Goal: Task Accomplishment & Management: Use online tool/utility

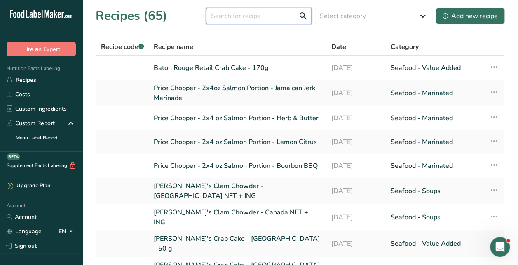
click at [259, 13] on input "text" at bounding box center [258, 16] width 105 height 16
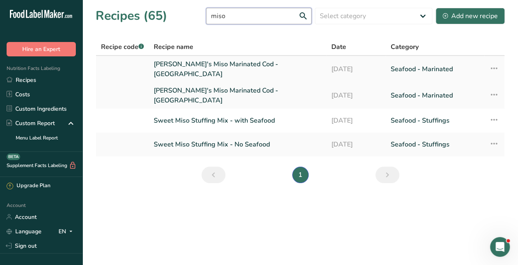
type input "miso"
click at [169, 68] on link "[PERSON_NAME]'s Miso Marinated Cod - [GEOGRAPHIC_DATA]" at bounding box center [238, 69] width 168 height 20
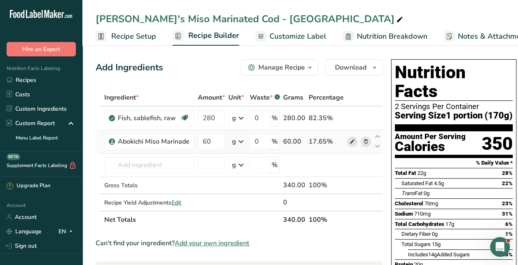
scroll to position [5, 0]
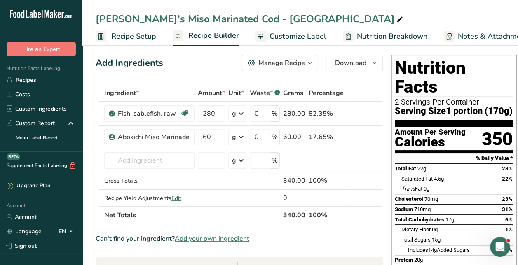
click at [269, 38] on span "Customize Label" at bounding box center [297, 36] width 57 height 11
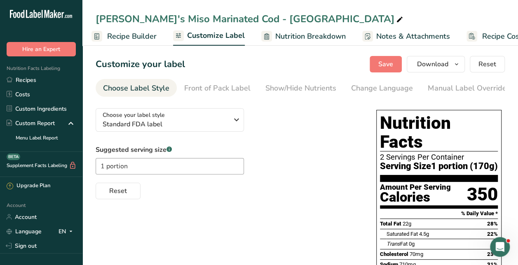
scroll to position [0, 109]
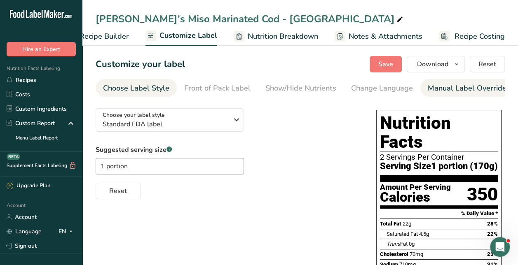
click at [465, 85] on div "Manual Label Override" at bounding box center [467, 88] width 79 height 11
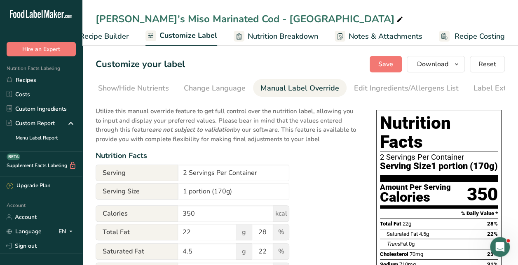
scroll to position [0, 190]
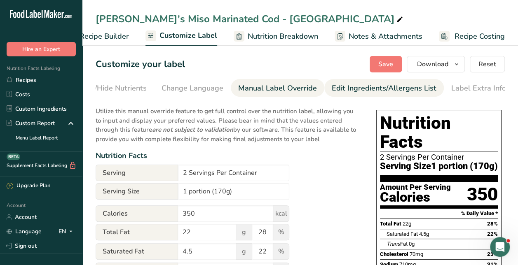
click at [380, 87] on div "Edit Ingredients/Allergens List" at bounding box center [384, 88] width 105 height 11
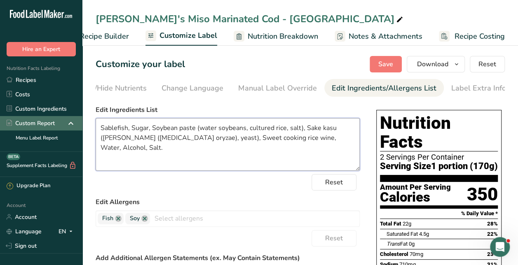
drag, startPoint x: 340, startPoint y: 144, endPoint x: 67, endPoint y: 122, distance: 274.0
click at [67, 122] on div ".a-20{fill:#fff;} Hire an Expert Nutrition Facts Labeling Recipes Costs Custom …" at bounding box center [259, 227] width 518 height 454
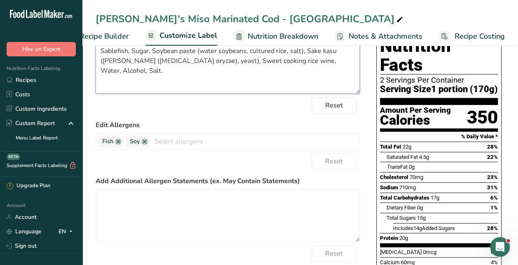
scroll to position [77, 0]
